Goal: Use online tool/utility: Utilize a website feature to perform a specific function

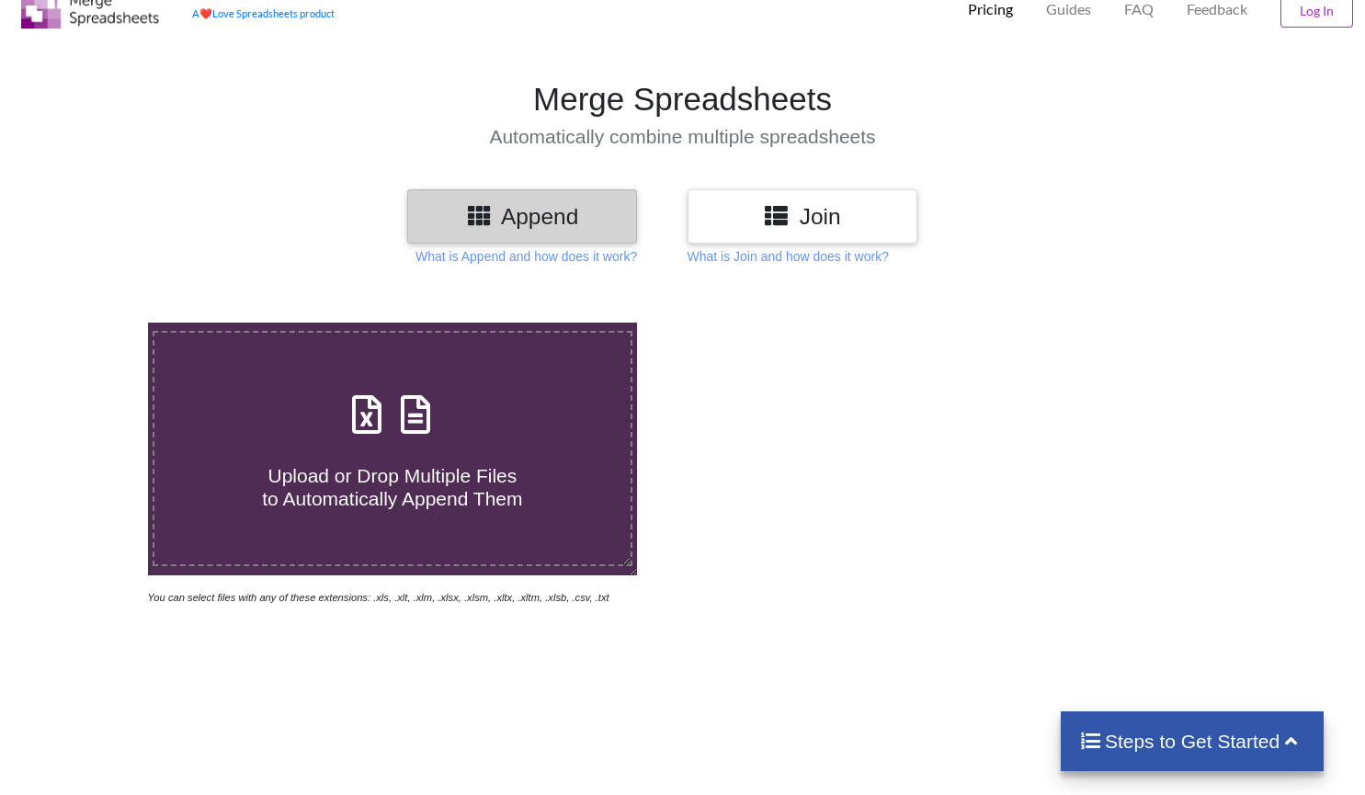
scroll to position [92, 0]
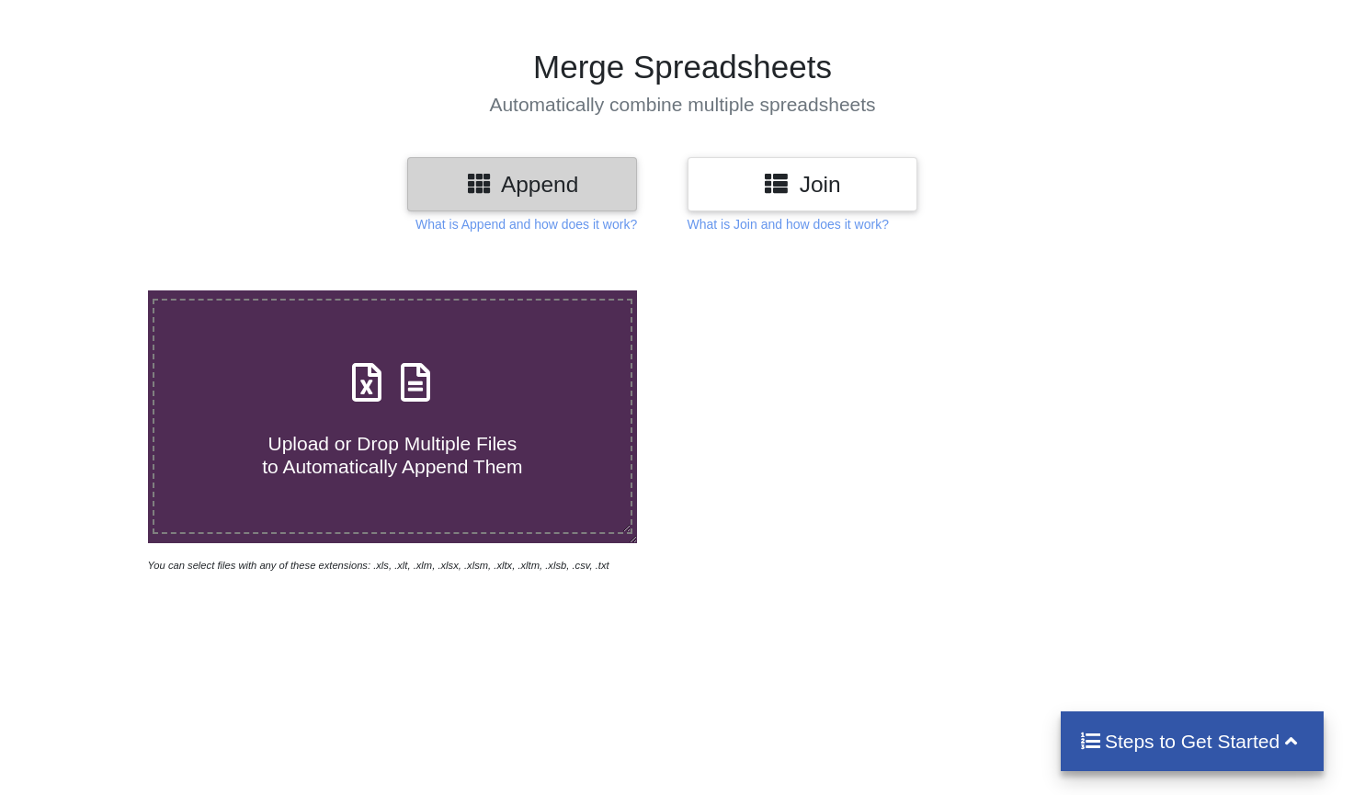
click at [392, 421] on h4 "Upload or Drop Multiple Files to Automatically Append Them" at bounding box center [392, 443] width 476 height 70
click at [93, 291] on input "Upload or Drop Multiple Files to Automatically Append Them" at bounding box center [93, 291] width 0 height 0
type input "C:\fakepath\All Leads (2).xlsx"
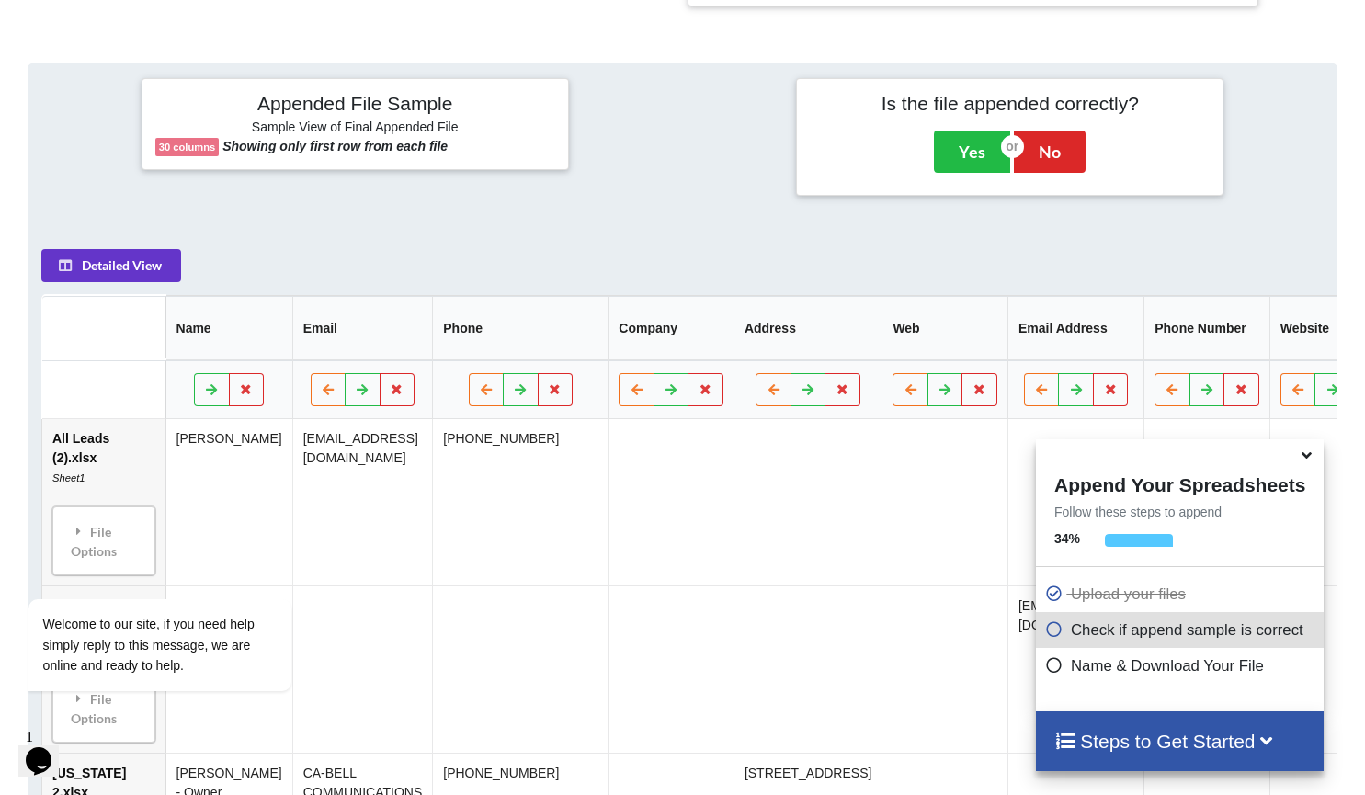
scroll to position [872, 0]
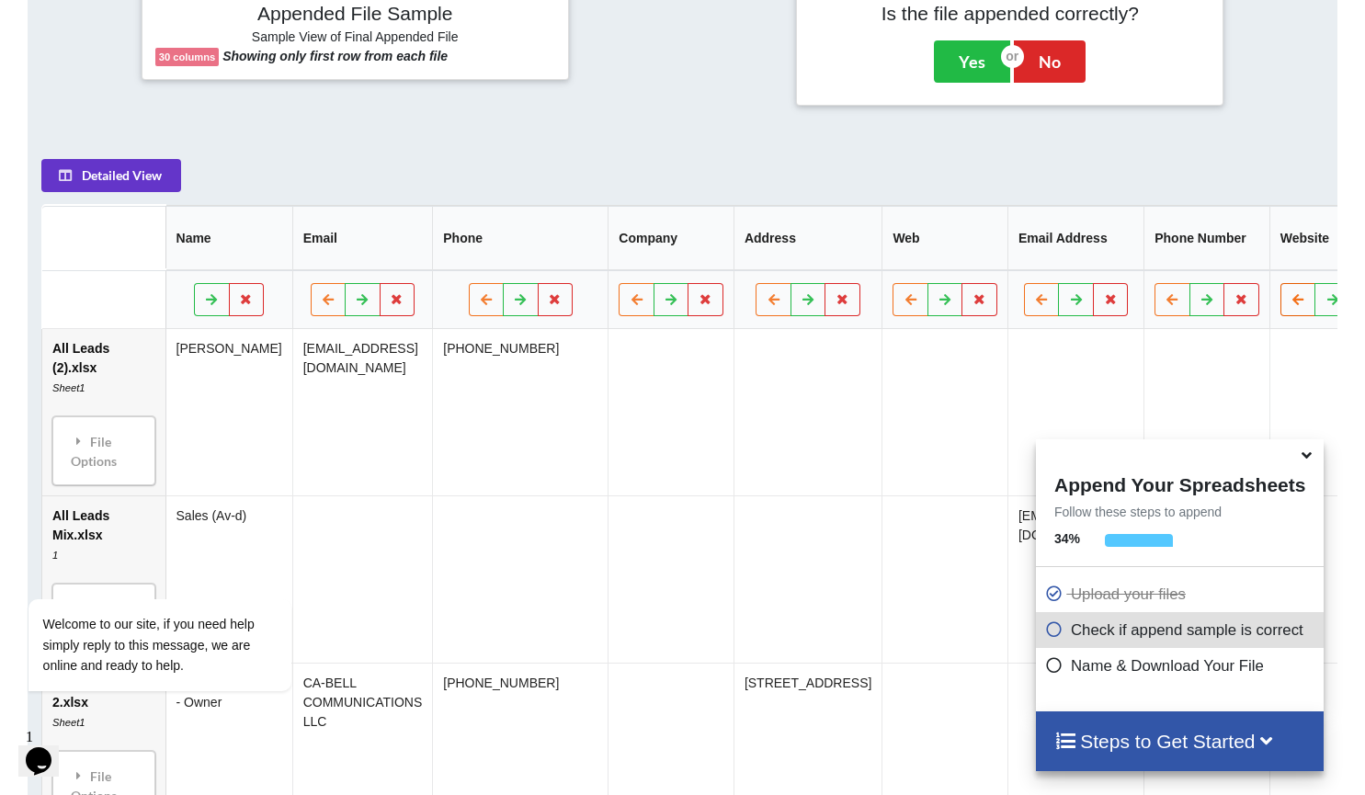
click at [1291, 304] on icon at bounding box center [1299, 298] width 16 height 11
click at [1155, 314] on button at bounding box center [1173, 299] width 36 height 33
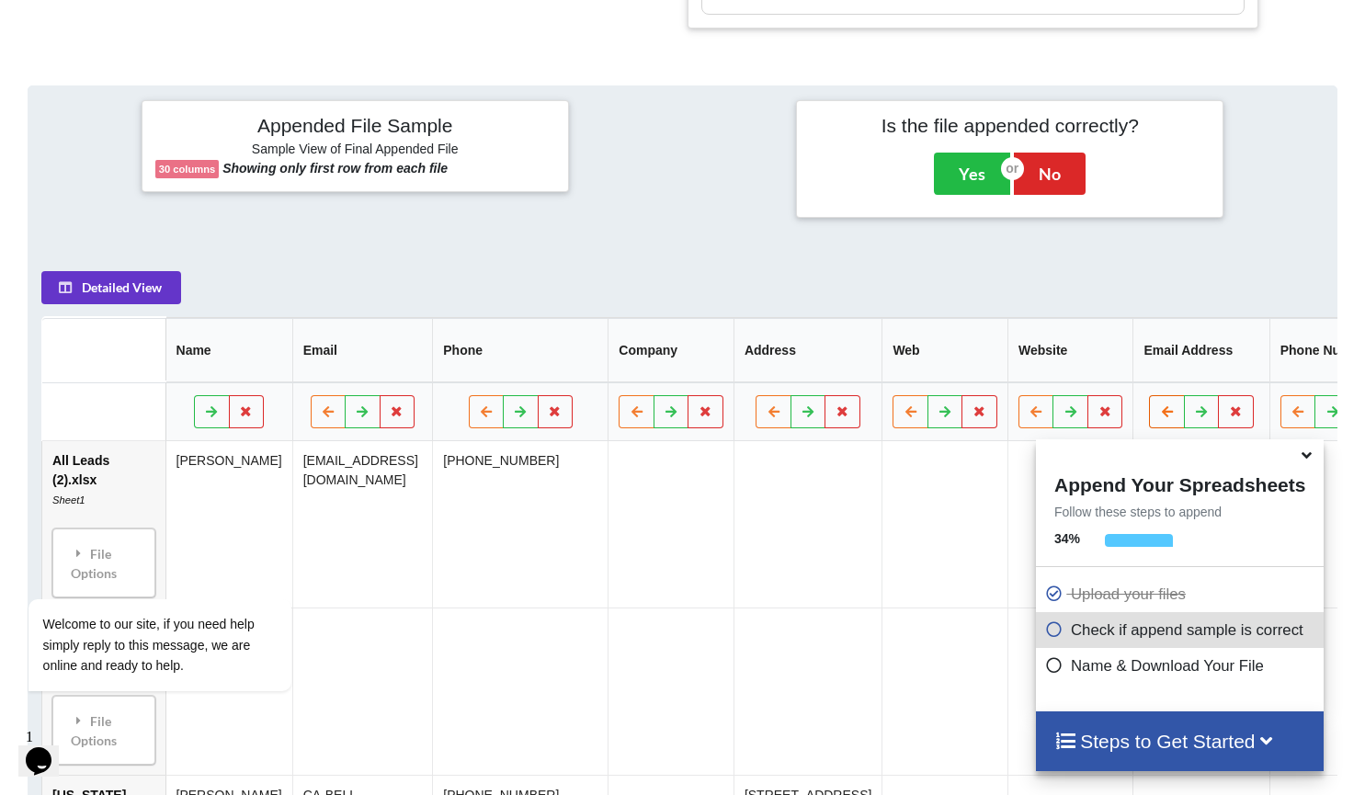
scroll to position [827, 0]
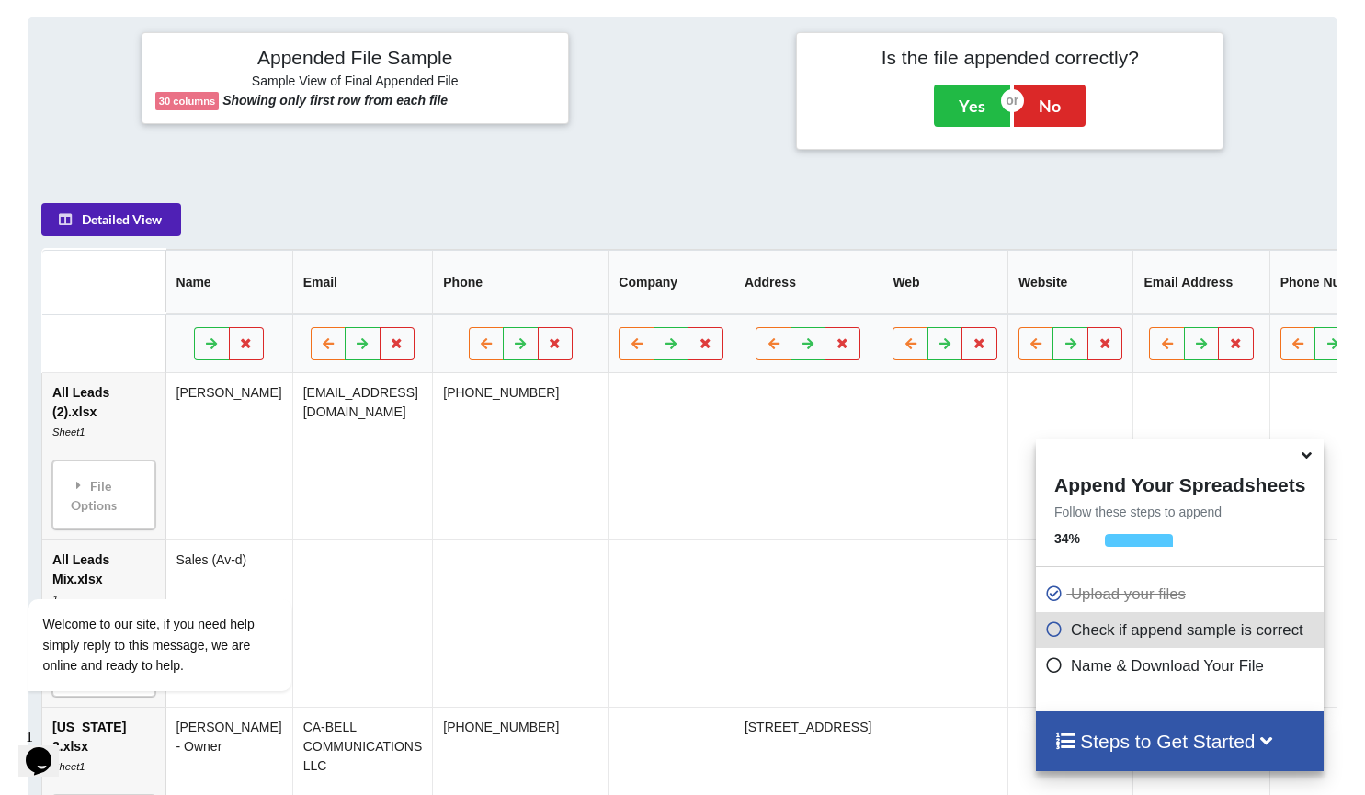
click at [120, 229] on button "Detailed View" at bounding box center [111, 219] width 140 height 33
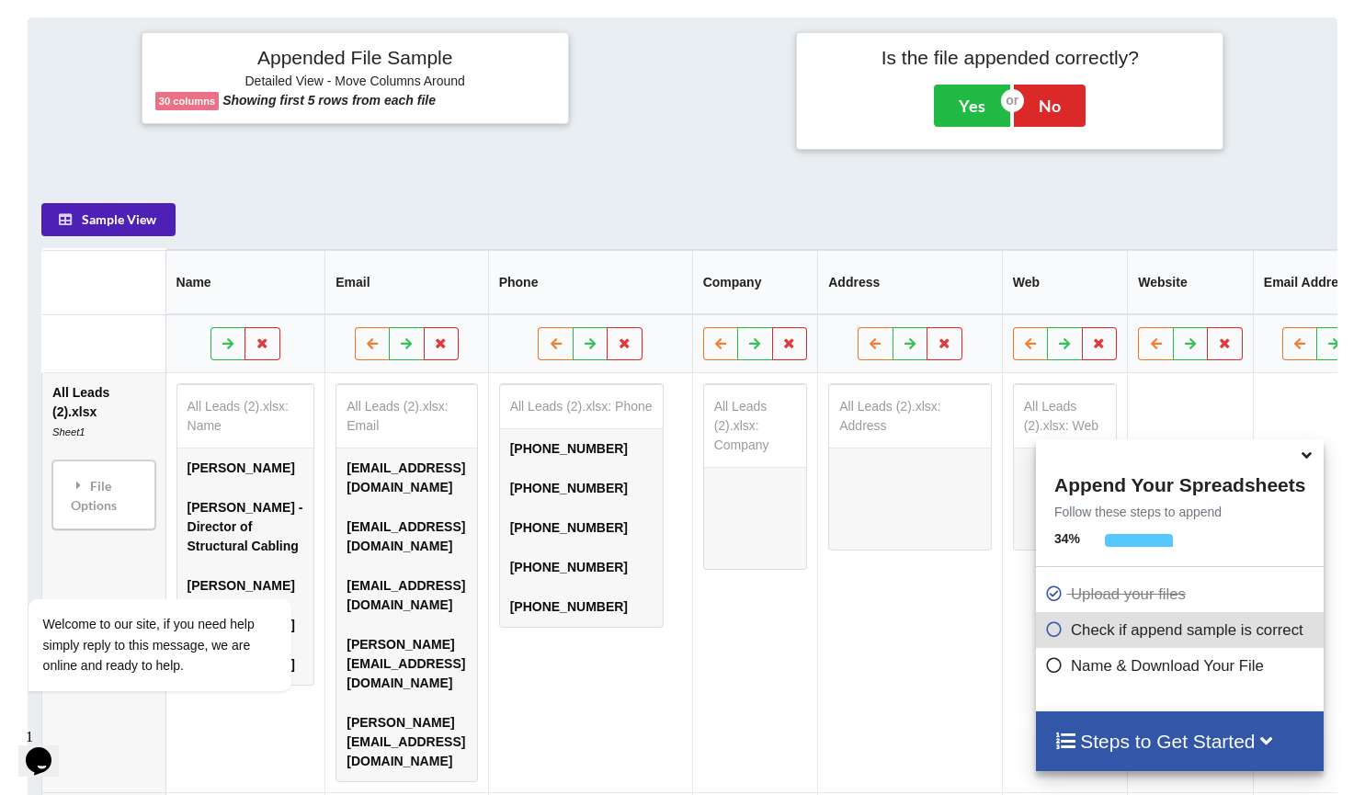
click at [120, 229] on button "Sample View" at bounding box center [108, 219] width 134 height 33
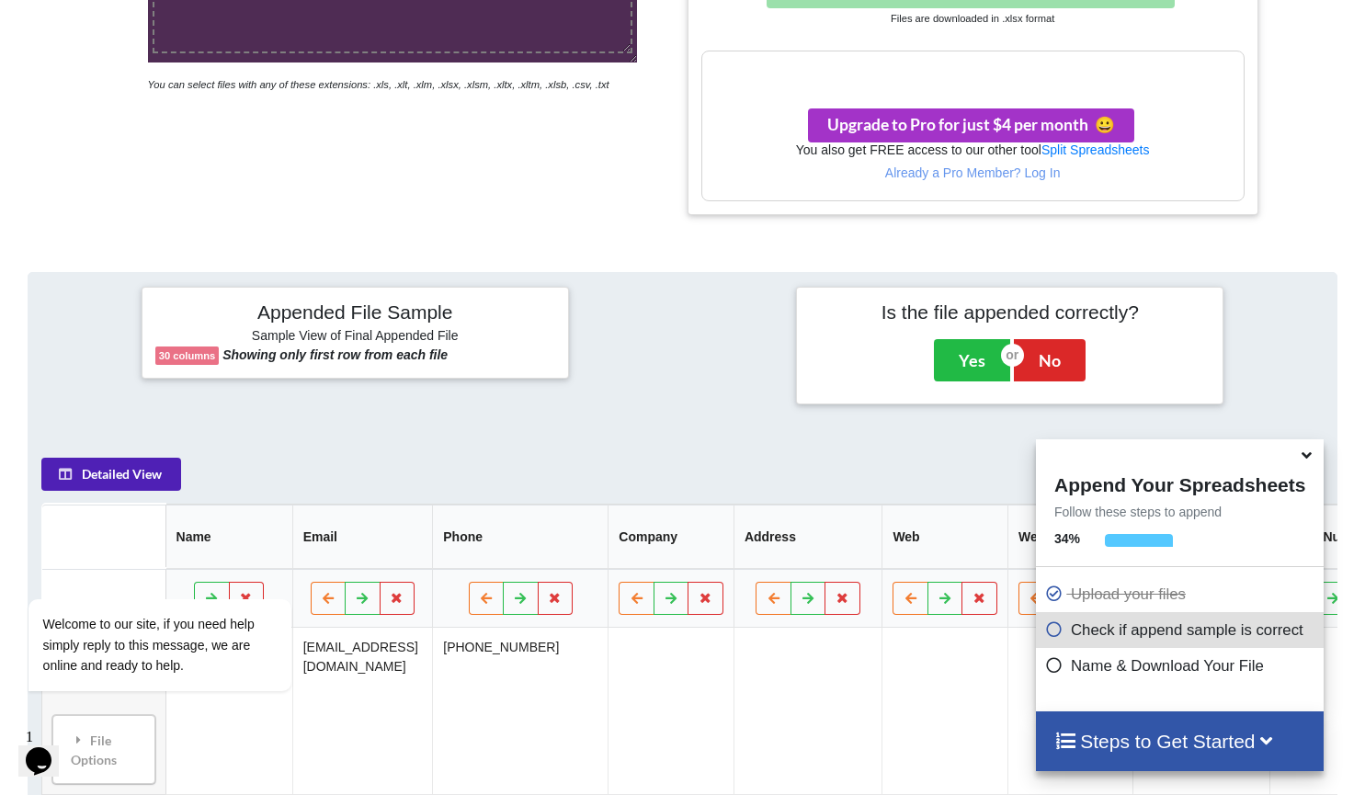
scroll to position [552, 0]
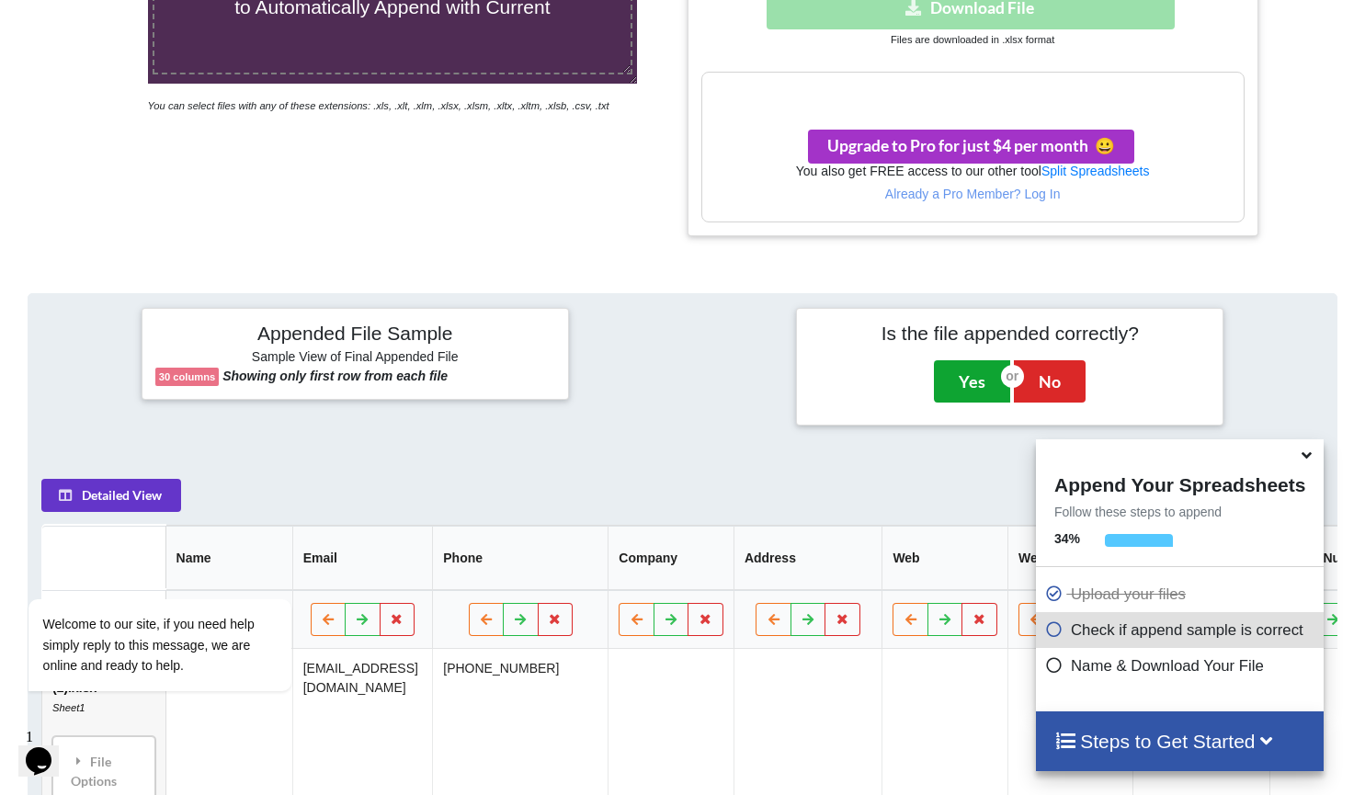
click at [964, 383] on button "Yes" at bounding box center [972, 381] width 76 height 42
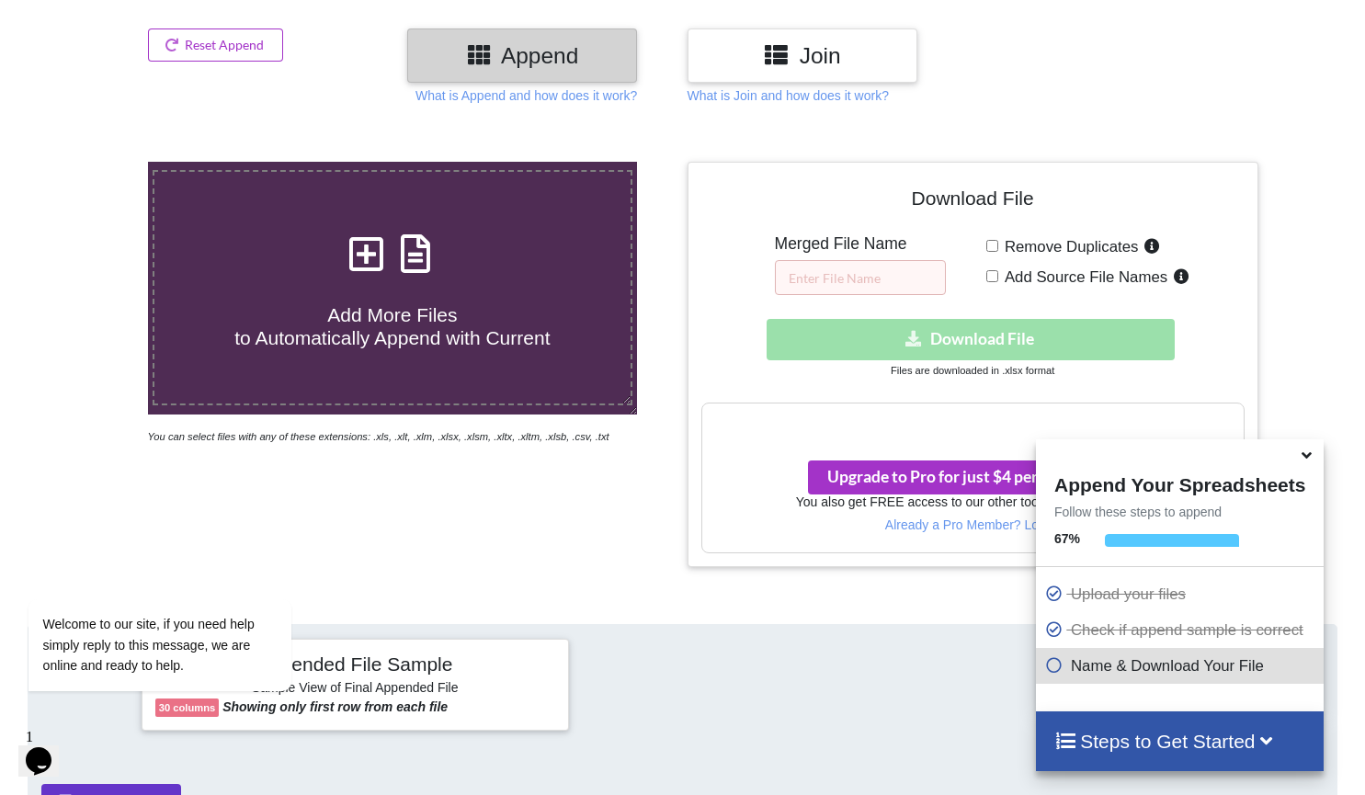
scroll to position [199, 0]
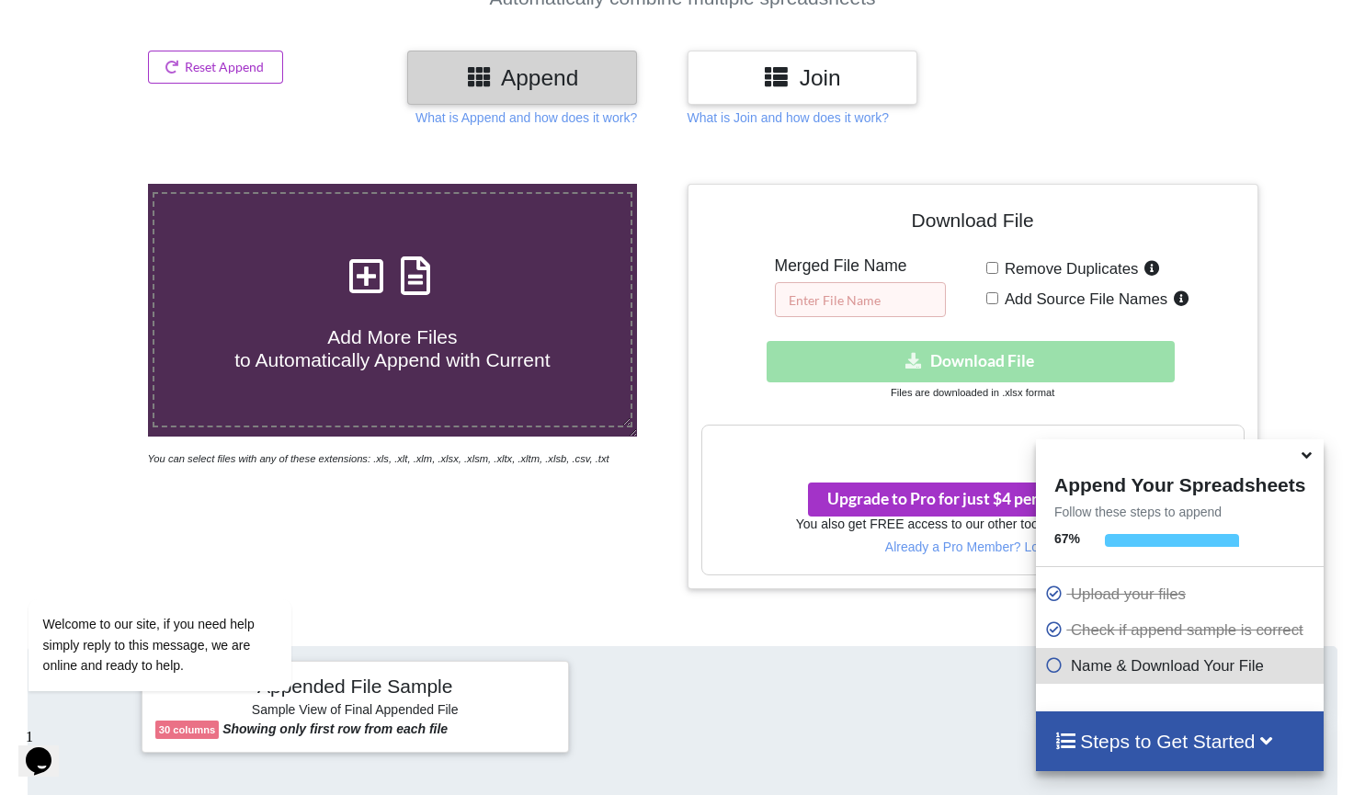
click at [850, 303] on input "text" at bounding box center [860, 299] width 171 height 35
type input "total leads"
click at [992, 272] on input "Remove Duplicates" at bounding box center [993, 268] width 12 height 12
checkbox input "true"
click at [991, 300] on input "Add Source File Names" at bounding box center [993, 298] width 12 height 12
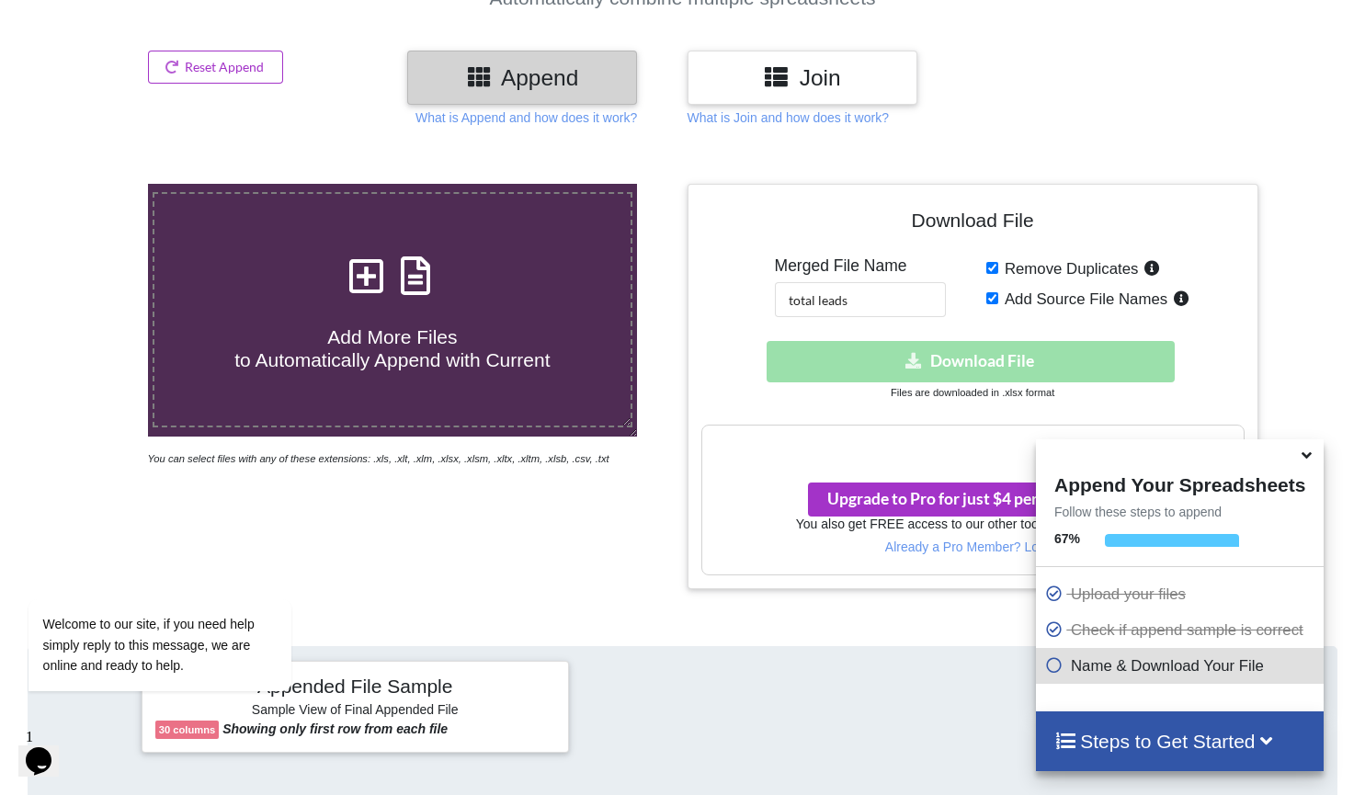
checkbox input "true"
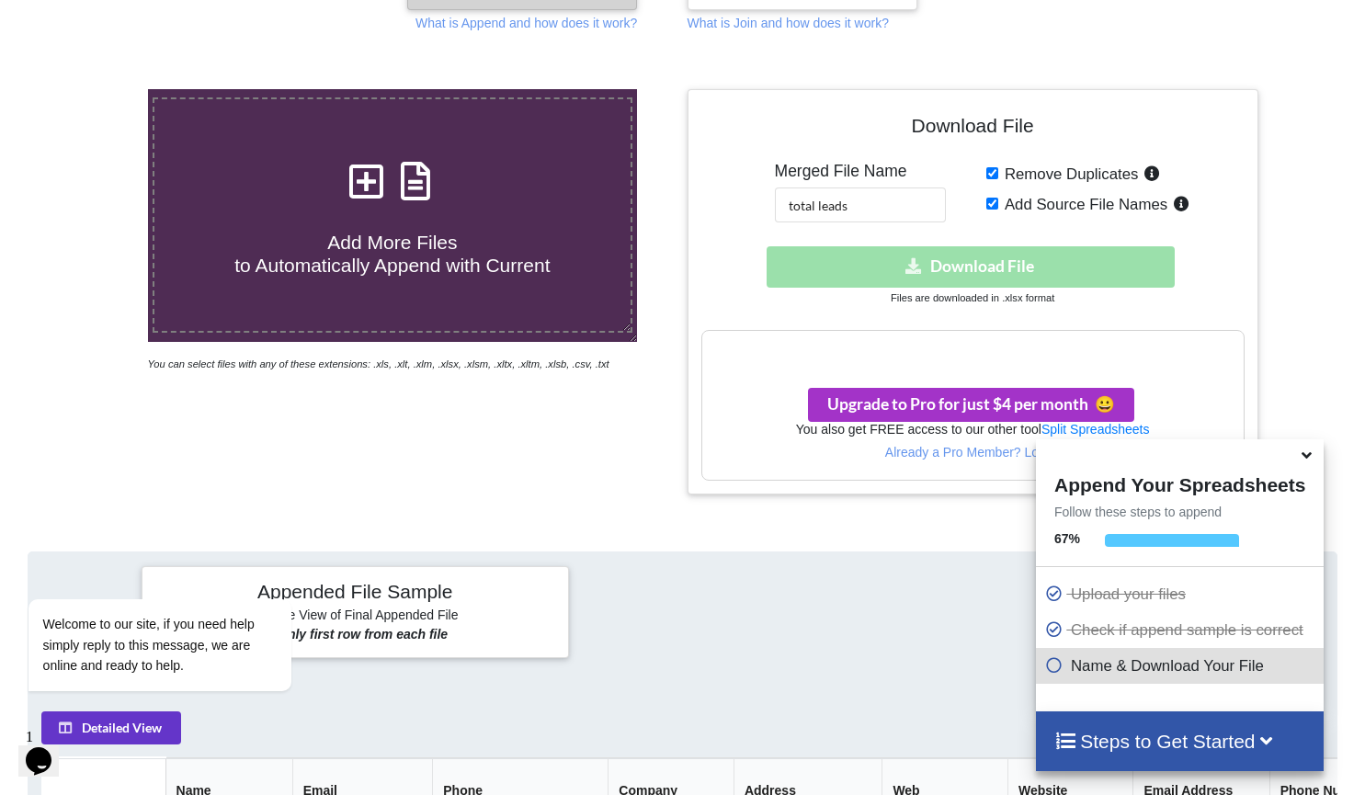
scroll to position [382, 0]
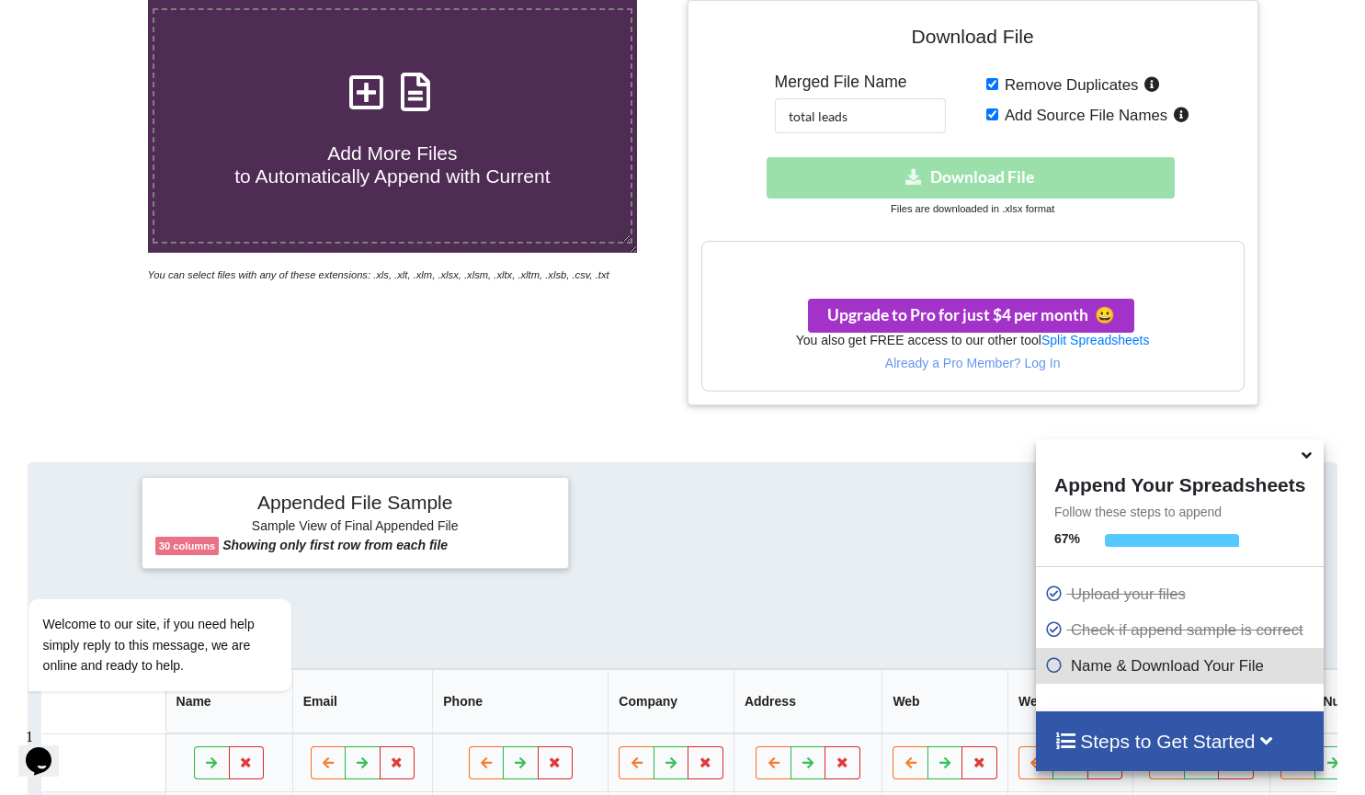
click at [962, 176] on div "Download hidden Download File" at bounding box center [973, 177] width 543 height 41
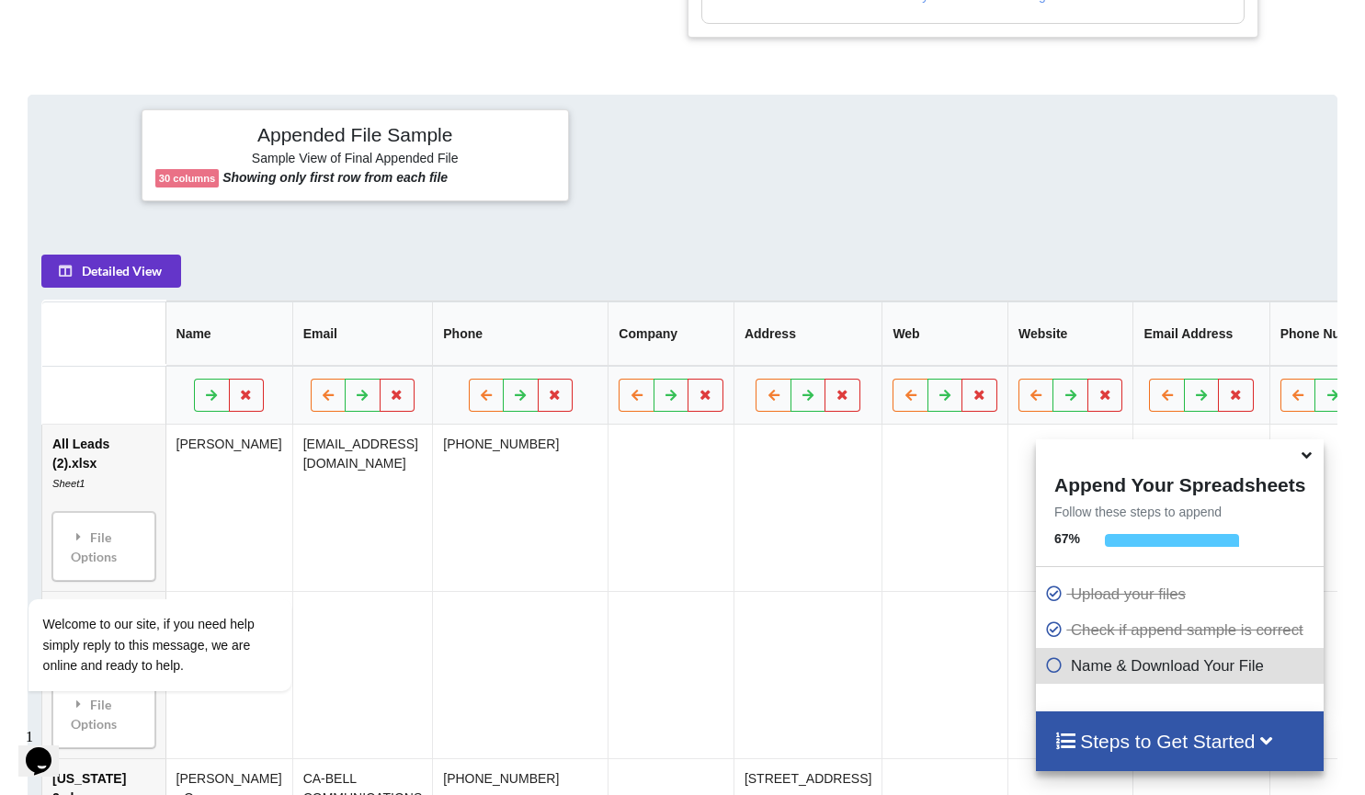
click at [1051, 661] on icon at bounding box center [1054, 663] width 18 height 16
click at [1197, 681] on div "Name & Download Your File" at bounding box center [1180, 666] width 288 height 36
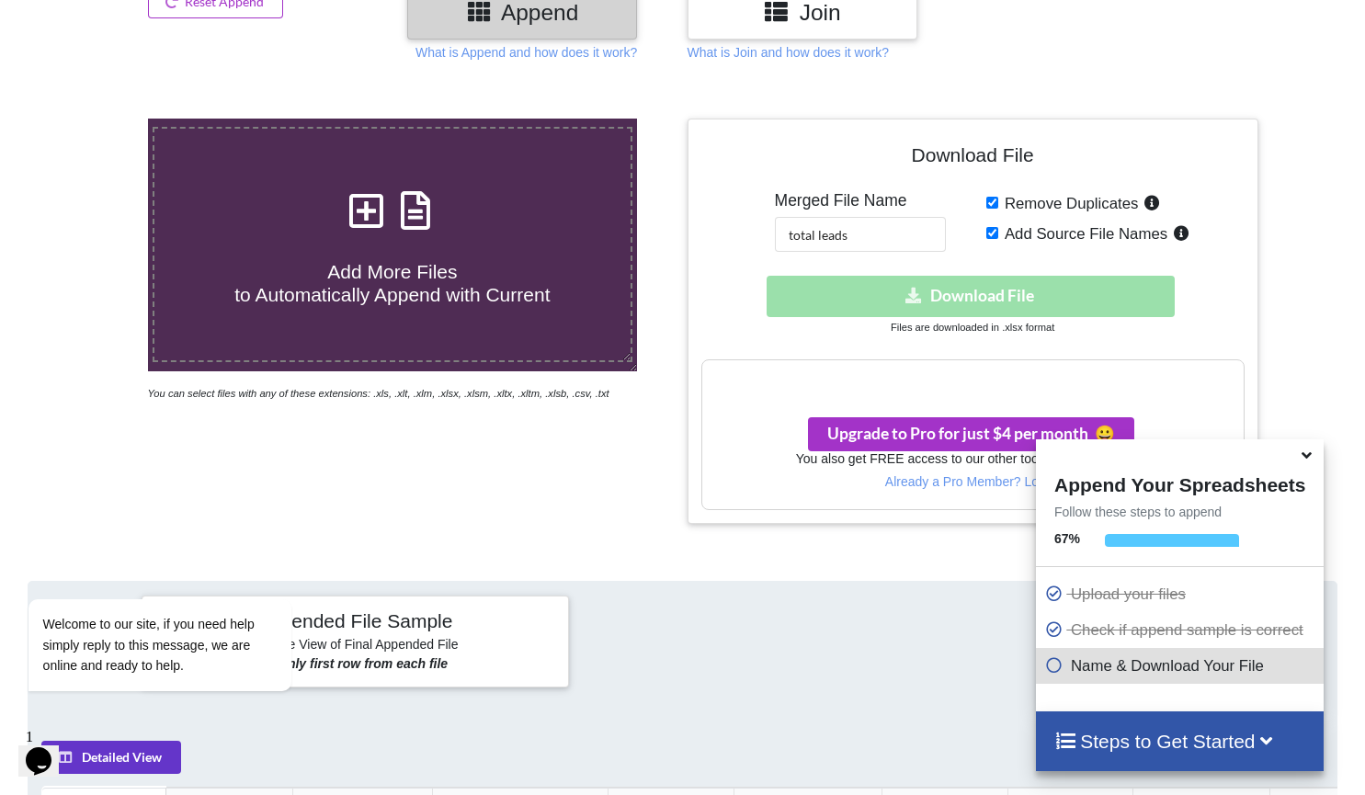
scroll to position [368, 0]
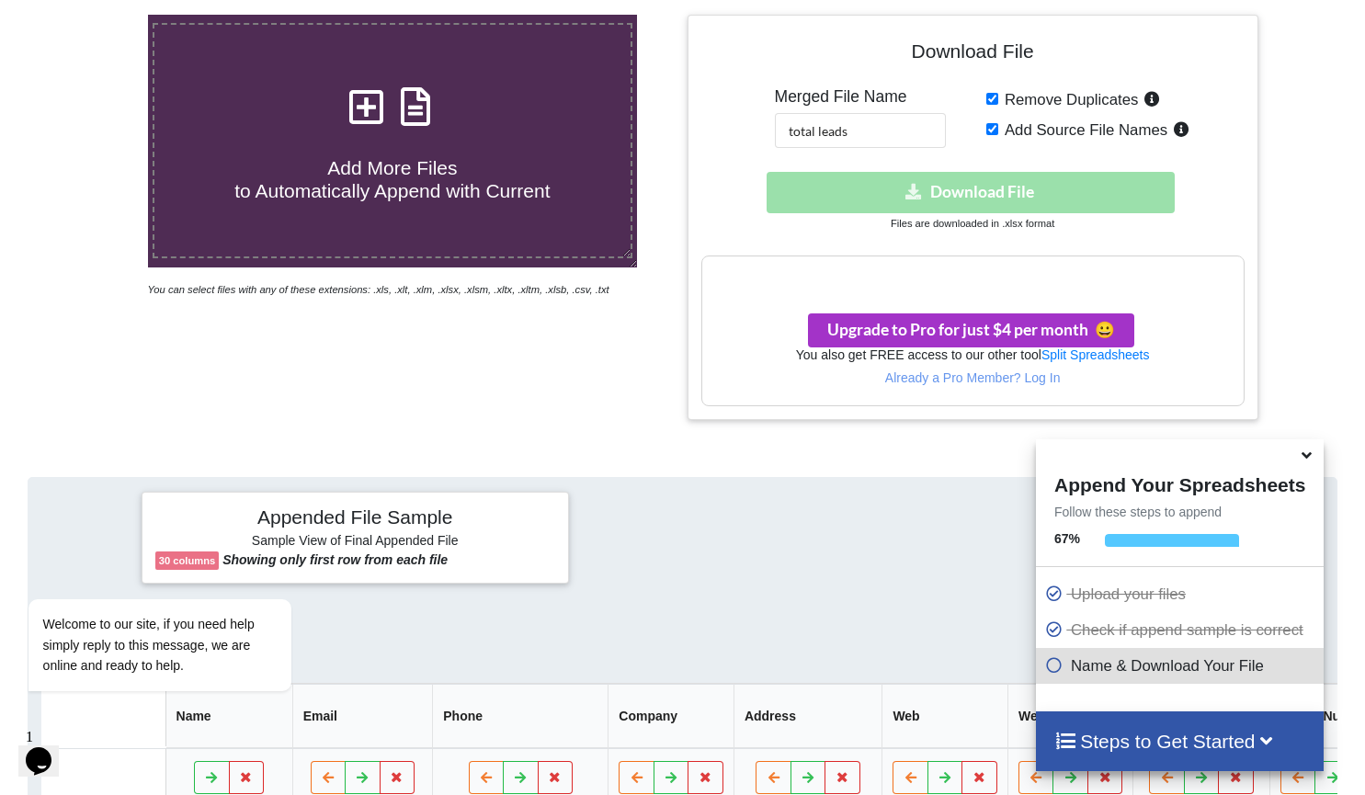
click at [941, 273] on h3 "Your files are more than 1 MB" at bounding box center [973, 276] width 542 height 20
